Goal: Check status: Check status

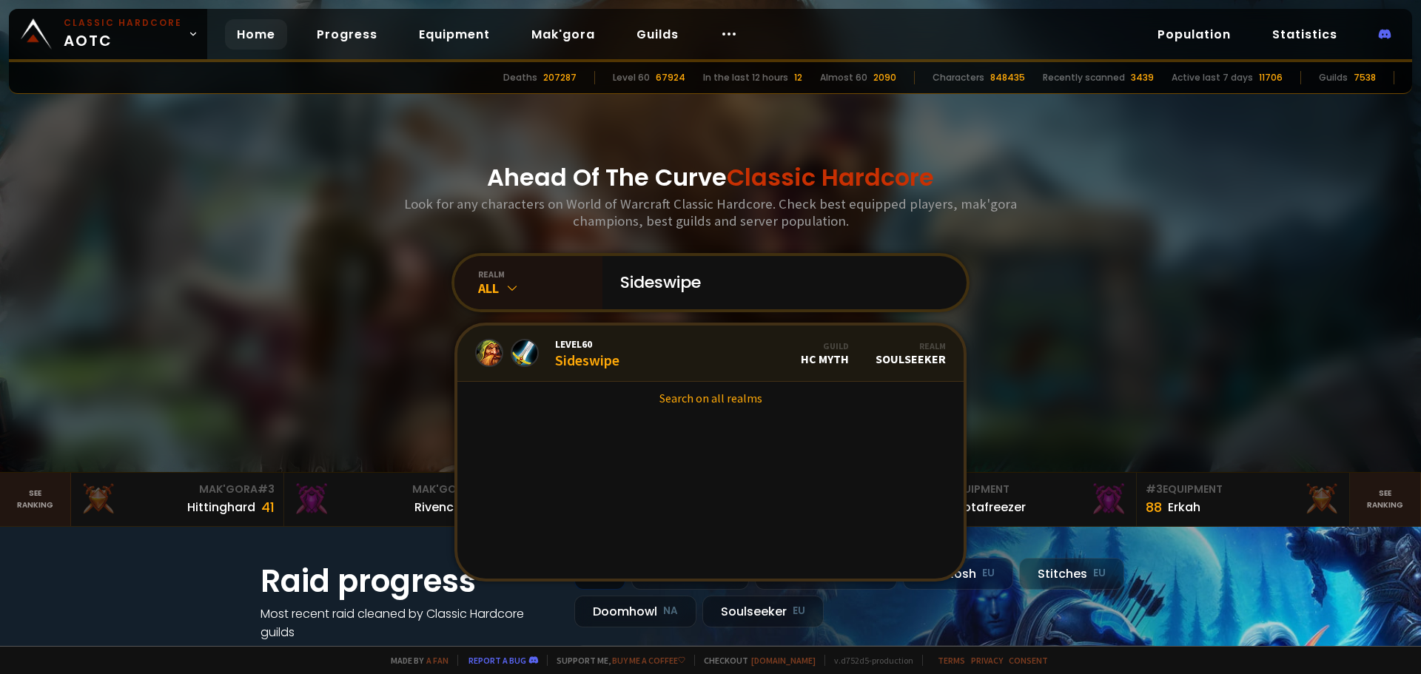
type input "Sideswipe"
click at [625, 360] on link "Level 60 Sideswipe Guild HC Myth Realm Soulseeker" at bounding box center [710, 354] width 506 height 56
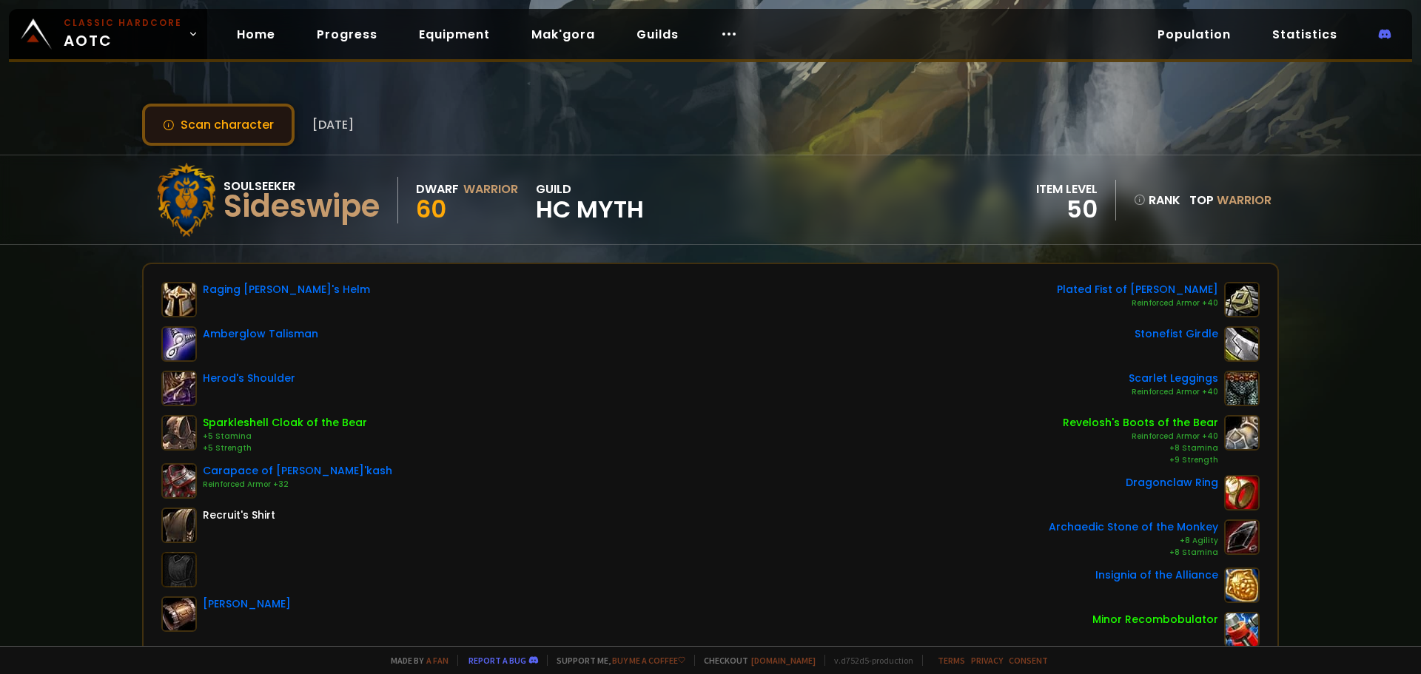
click at [198, 119] on button "Scan character" at bounding box center [218, 125] width 152 height 42
click at [232, 116] on button "Scan character" at bounding box center [218, 125] width 152 height 42
click at [217, 111] on button "Scan character" at bounding box center [218, 125] width 152 height 42
click at [232, 120] on button "Scan character" at bounding box center [218, 125] width 152 height 42
